Goal: Book appointment/travel/reservation

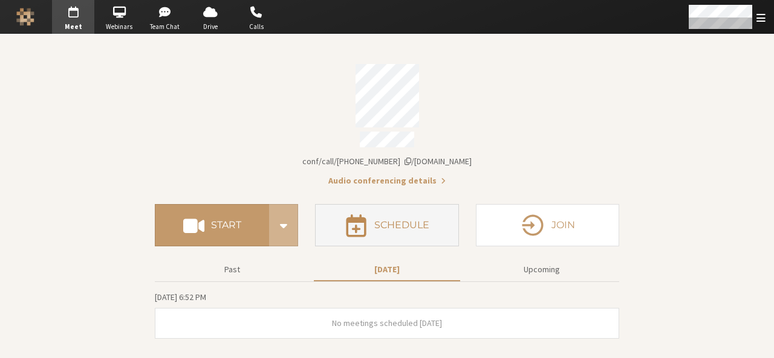
click at [373, 221] on button "Schedule" at bounding box center [386, 225] width 143 height 42
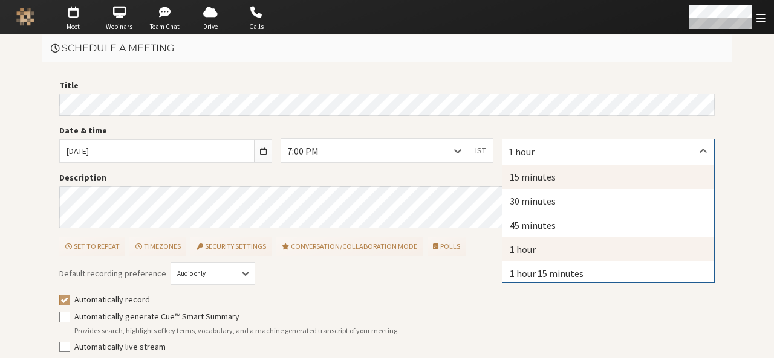
click at [530, 176] on div "15 minutes" at bounding box center [608, 177] width 212 height 24
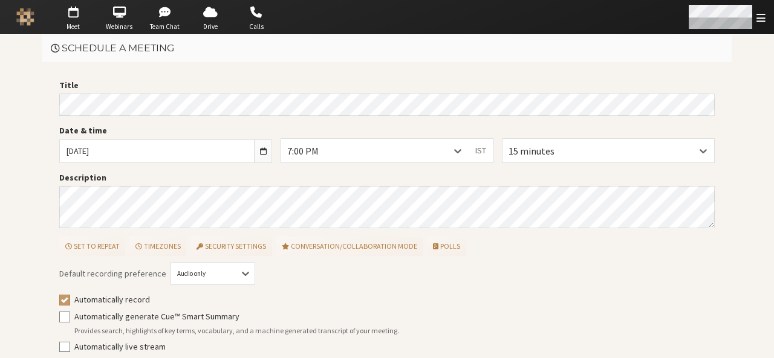
click at [765, 15] on div "Open menu" at bounding box center [726, 17] width 96 height 34
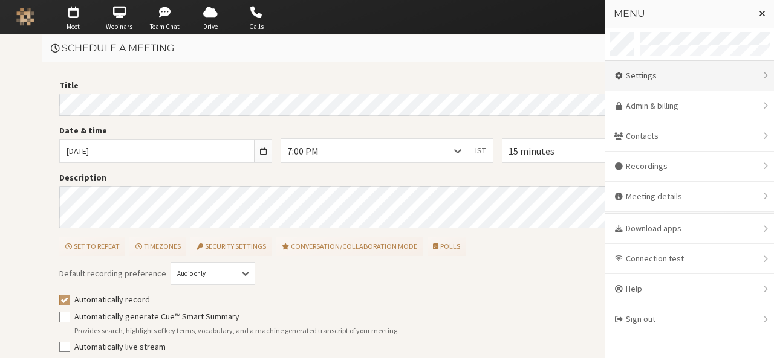
click at [677, 88] on div "Settings" at bounding box center [689, 76] width 169 height 30
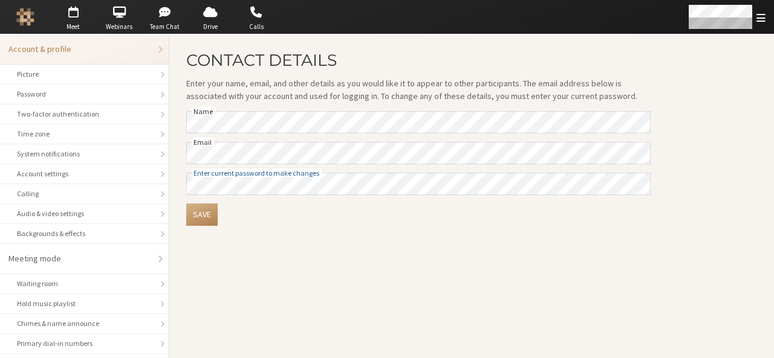
scroll to position [170, 0]
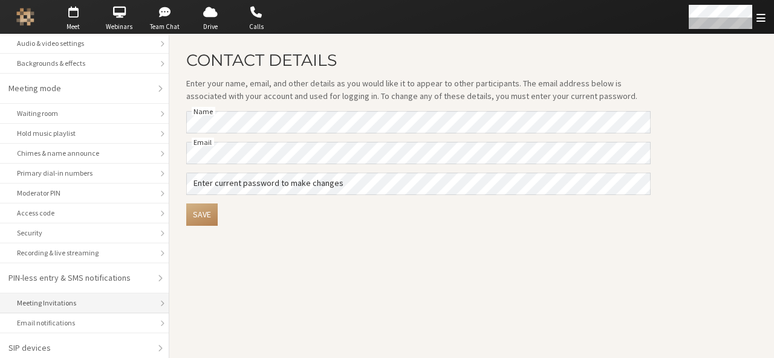
click at [108, 309] on li "Meeting Invitations" at bounding box center [84, 304] width 169 height 20
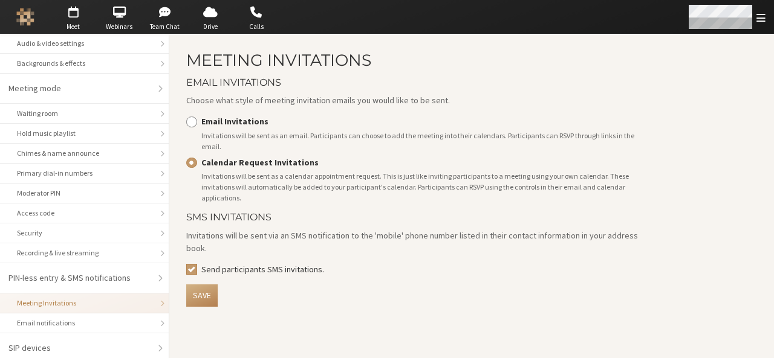
click at [736, 30] on div "Open menu" at bounding box center [726, 17] width 96 height 34
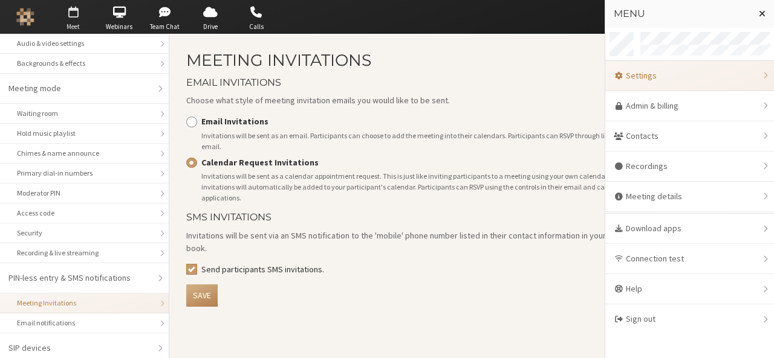
click at [79, 27] on span "Meet" at bounding box center [73, 27] width 42 height 10
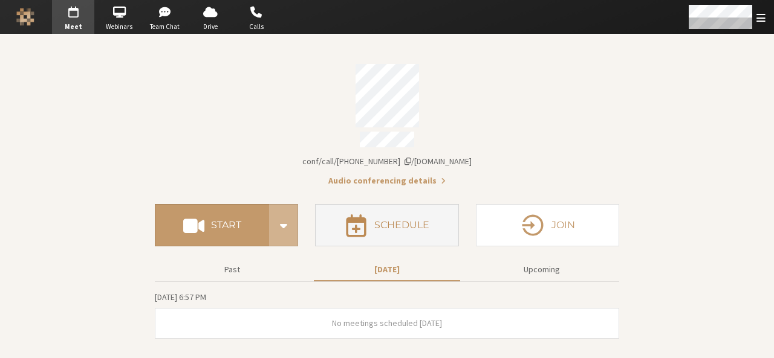
click at [392, 209] on button "Schedule" at bounding box center [386, 225] width 143 height 42
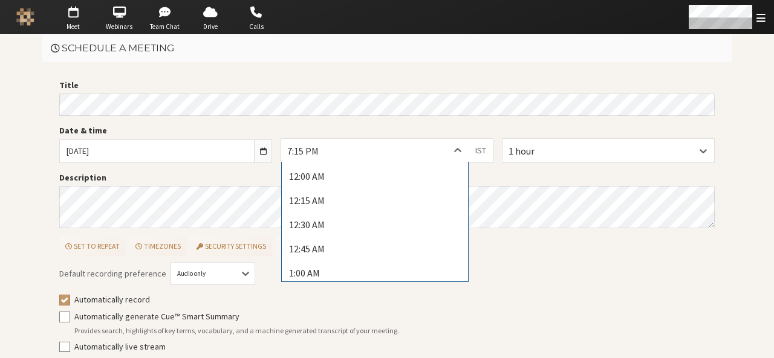
click at [422, 152] on div "7:15 PM" at bounding box center [374, 150] width 187 height 23
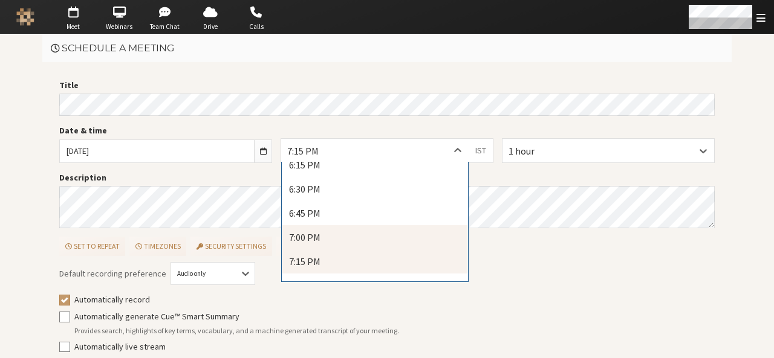
click at [384, 240] on div "7:00 PM" at bounding box center [375, 237] width 186 height 24
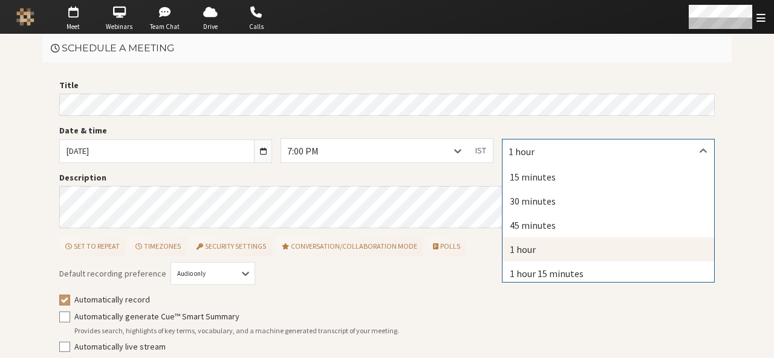
click at [563, 149] on div "1 hour" at bounding box center [608, 151] width 212 height 23
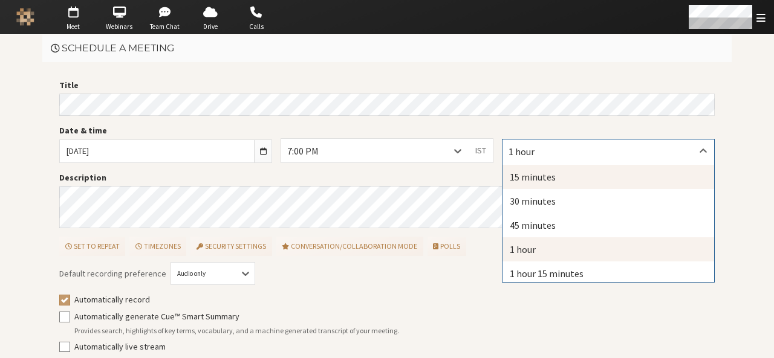
click at [554, 169] on div "15 minutes" at bounding box center [608, 177] width 212 height 24
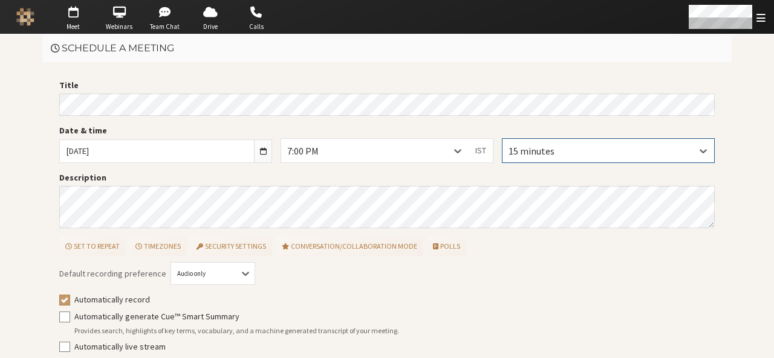
scroll to position [54, 0]
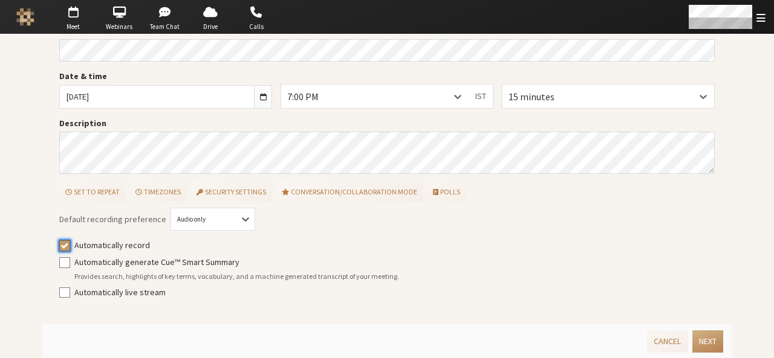
click at [59, 241] on input "Automatically record" at bounding box center [64, 245] width 11 height 12
checkbox input "false"
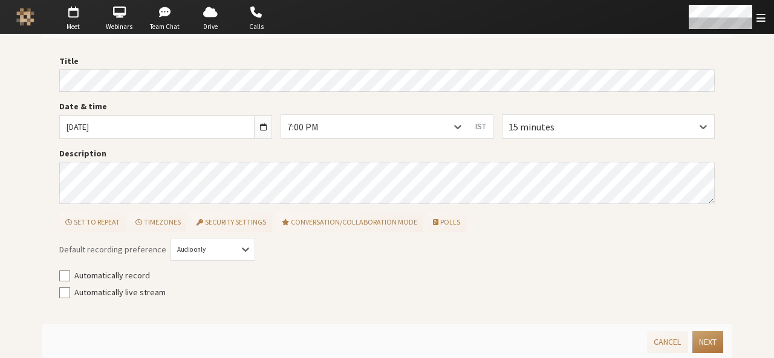
click at [698, 340] on button "Next" at bounding box center [707, 342] width 31 height 22
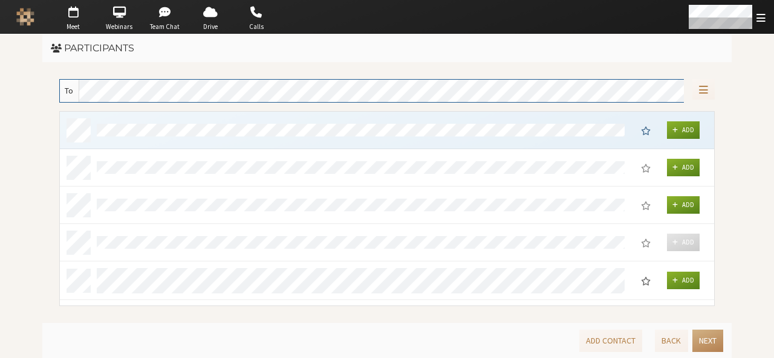
scroll to position [186, 646]
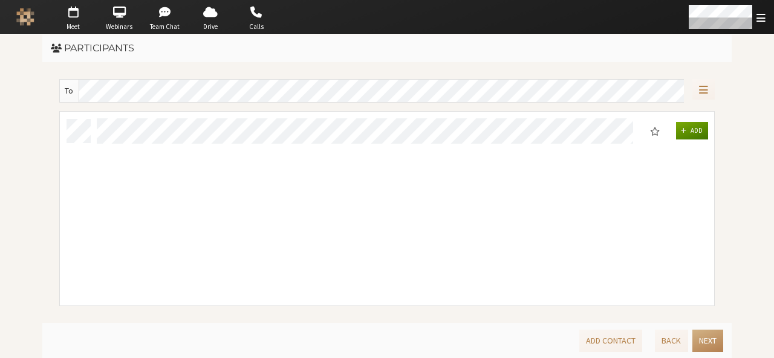
click at [698, 130] on span "Add" at bounding box center [696, 130] width 12 height 8
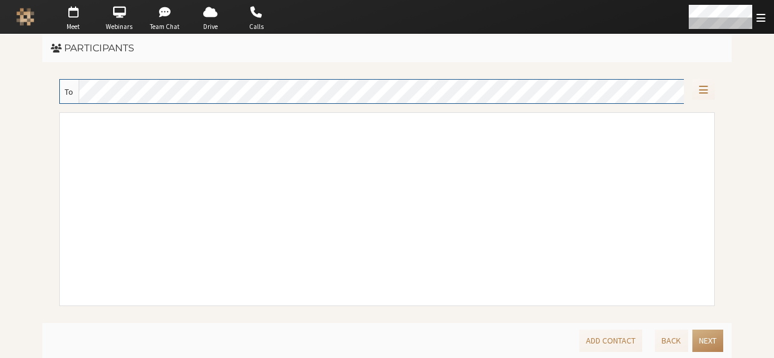
scroll to position [184, 646]
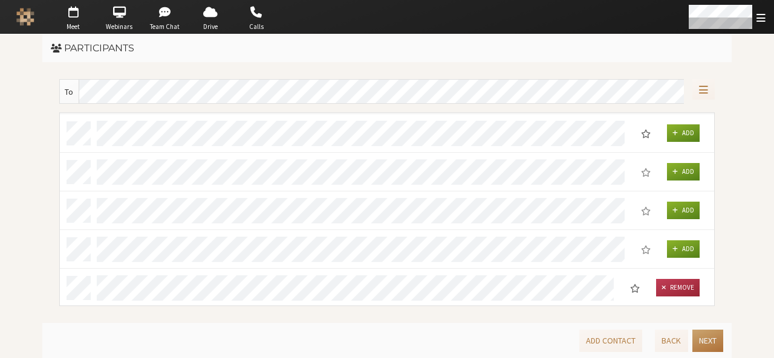
click at [721, 345] on button "Next" at bounding box center [707, 341] width 31 height 22
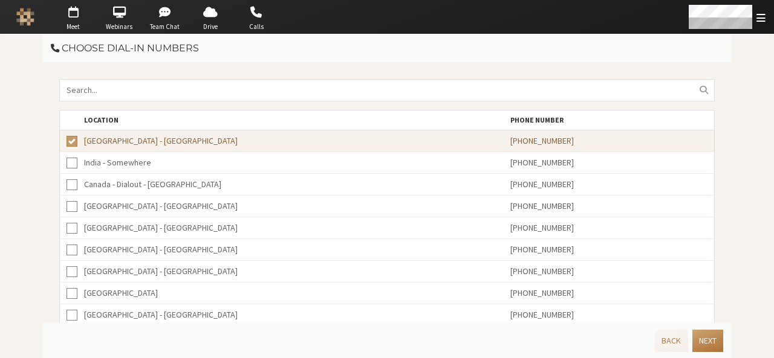
click at [721, 345] on button "Next" at bounding box center [707, 341] width 31 height 22
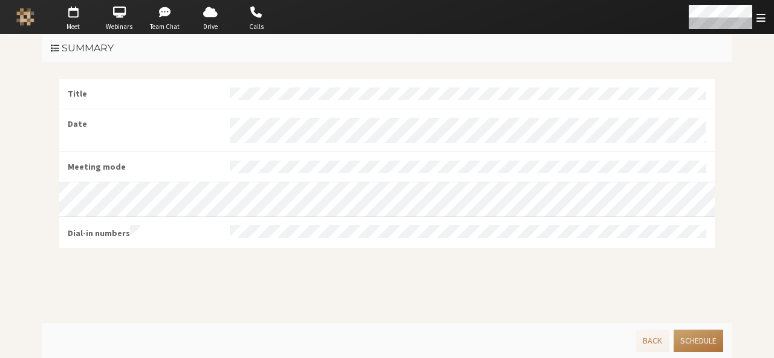
click at [721, 345] on button "Schedule" at bounding box center [698, 341] width 50 height 22
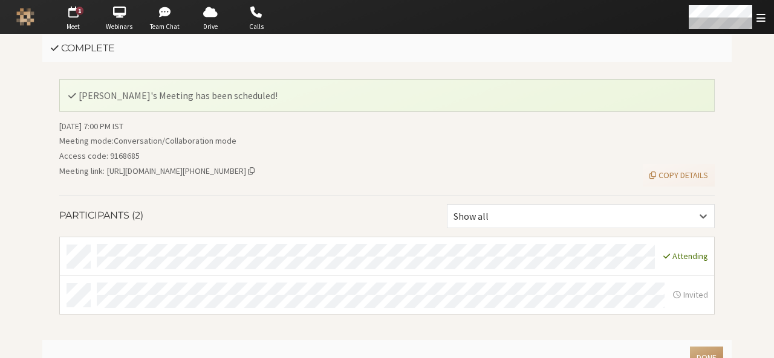
click at [721, 345] on div "Done" at bounding box center [386, 357] width 689 height 35
click at [717, 347] on button "Done" at bounding box center [706, 358] width 33 height 22
